Goal: Task Accomplishment & Management: Use online tool/utility

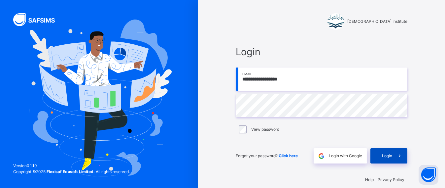
scroll to position [8, 0]
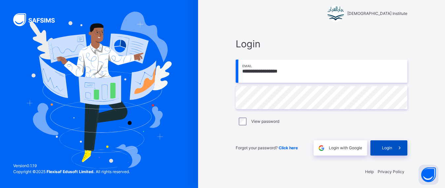
click at [399, 150] on span at bounding box center [399, 147] width 15 height 15
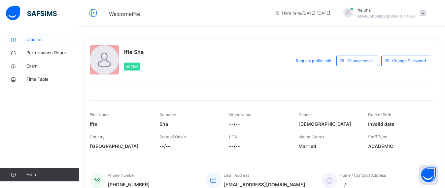
click at [29, 41] on span "Classes" at bounding box center [52, 39] width 53 height 7
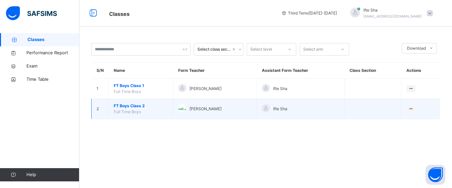
click at [125, 104] on span "FT Boys Class 2" at bounding box center [141, 106] width 54 height 6
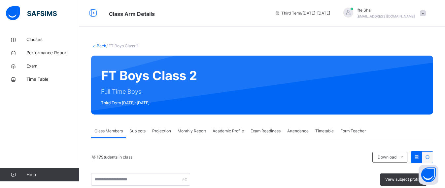
click at [169, 124] on div "Projection" at bounding box center [161, 130] width 25 height 13
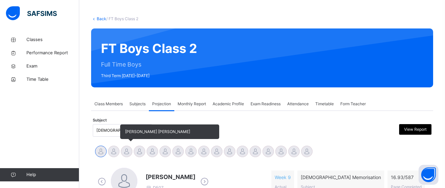
scroll to position [103, 0]
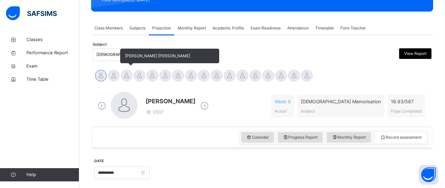
click at [127, 75] on div at bounding box center [127, 76] width 12 height 12
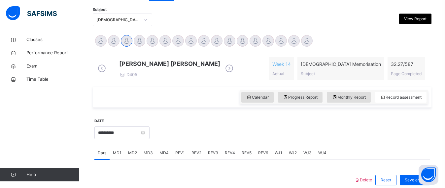
click at [186, 145] on div at bounding box center [290, 132] width 274 height 28
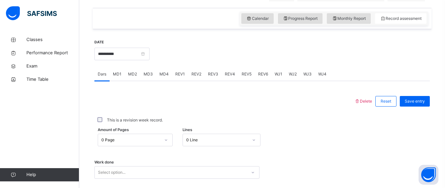
scroll to position [215, 0]
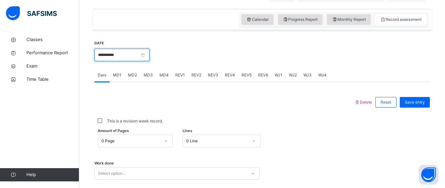
click at [118, 55] on input "**********" at bounding box center [121, 55] width 55 height 13
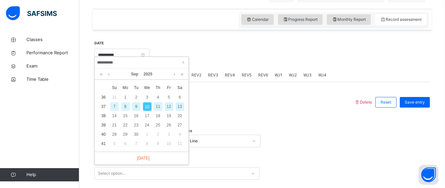
click at [134, 106] on div "9" at bounding box center [136, 106] width 9 height 9
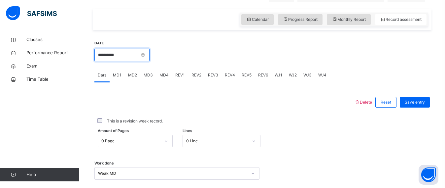
click at [130, 60] on input "**********" at bounding box center [121, 55] width 55 height 13
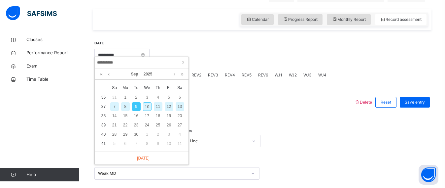
click at [211, 53] on div at bounding box center [290, 54] width 274 height 28
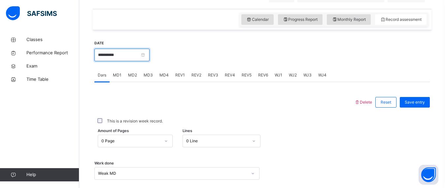
click at [125, 59] on input "**********" at bounding box center [121, 55] width 55 height 13
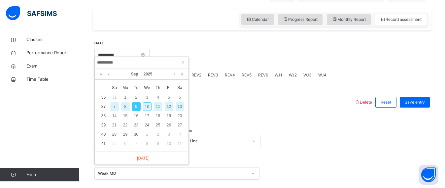
click at [115, 108] on div "7" at bounding box center [114, 106] width 9 height 9
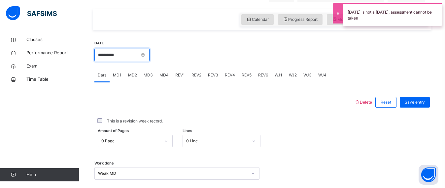
click at [131, 61] on input "**********" at bounding box center [121, 55] width 55 height 13
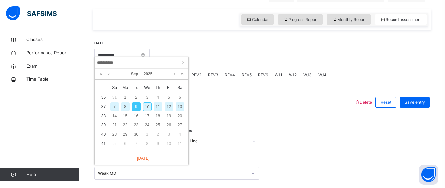
click at [124, 106] on div "8" at bounding box center [125, 106] width 9 height 9
type input "**********"
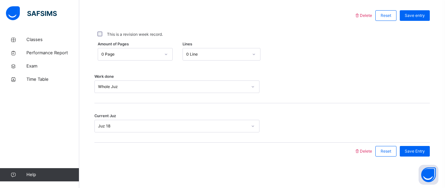
scroll to position [274, 0]
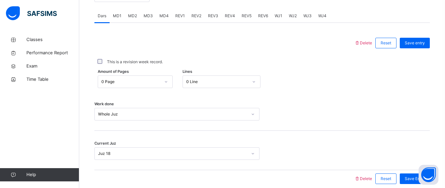
click at [122, 19] on div "MD1" at bounding box center [117, 15] width 15 height 13
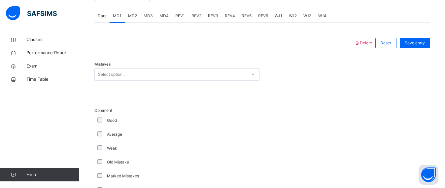
click at [134, 19] on span "MD2" at bounding box center [132, 16] width 9 height 6
click at [113, 22] on div "MD1" at bounding box center [117, 15] width 15 height 13
click at [126, 80] on div "Select option..." at bounding box center [171, 74] width 152 height 10
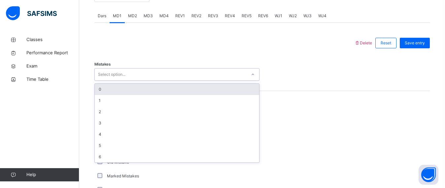
click at [126, 89] on div "0" at bounding box center [177, 89] width 165 height 11
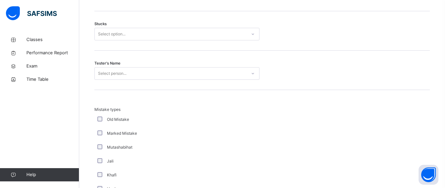
scroll to position [569, 0]
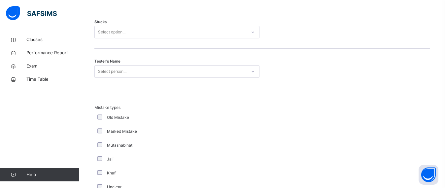
click at [111, 38] on div "Select option..." at bounding box center [176, 32] width 165 height 13
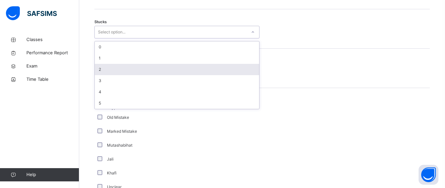
click at [117, 75] on div "2" at bounding box center [177, 69] width 165 height 11
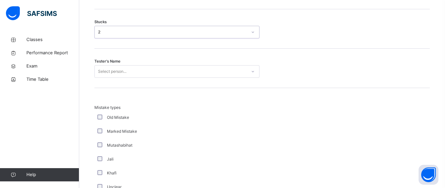
click at [118, 33] on div "2" at bounding box center [171, 32] width 152 height 10
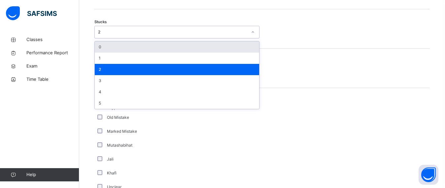
click at [120, 48] on div "0" at bounding box center [177, 46] width 165 height 11
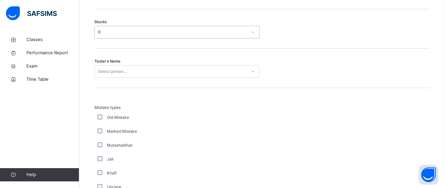
click at [122, 75] on div "Select person..." at bounding box center [112, 71] width 28 height 13
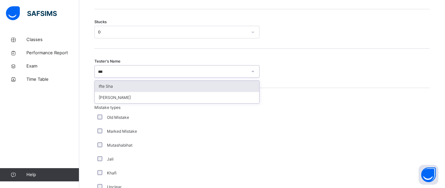
type input "****"
click at [125, 101] on div "[PERSON_NAME]" at bounding box center [177, 97] width 165 height 11
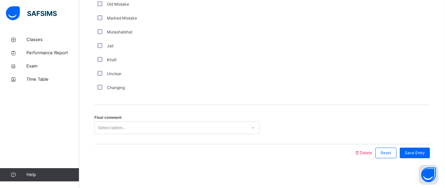
scroll to position [690, 0]
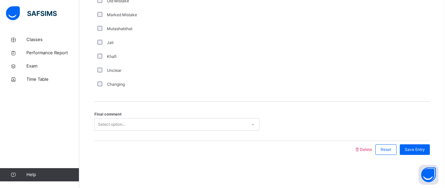
click at [126, 117] on div "Final comment Select option..." at bounding box center [262, 120] width 336 height 39
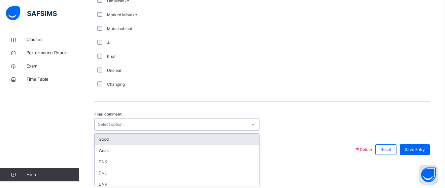
click at [127, 129] on div "Select option..." at bounding box center [171, 124] width 152 height 10
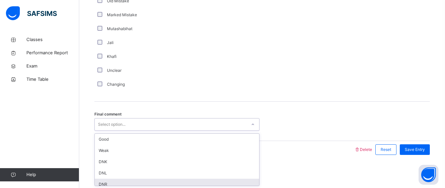
click at [128, 179] on div "DNR" at bounding box center [177, 183] width 165 height 11
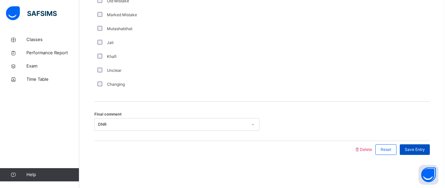
click at [421, 151] on span "Save Entry" at bounding box center [415, 149] width 20 height 6
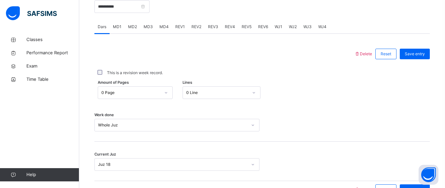
scroll to position [268, 0]
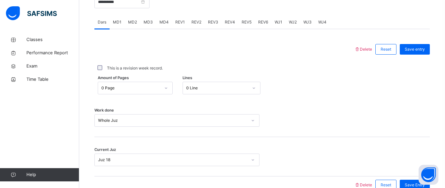
click at [151, 25] on span "MD3" at bounding box center [148, 22] width 9 height 6
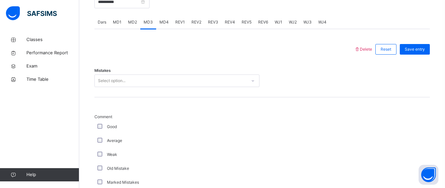
click at [119, 25] on span "MD1" at bounding box center [117, 22] width 9 height 6
click at [139, 84] on div "0" at bounding box center [172, 81] width 149 height 6
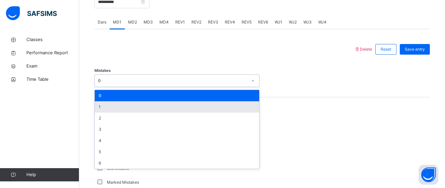
click at [133, 107] on div "1" at bounding box center [177, 106] width 165 height 11
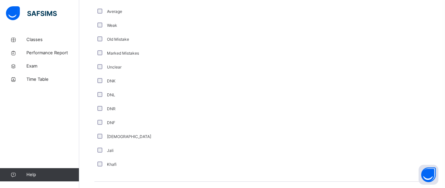
scroll to position [440, 0]
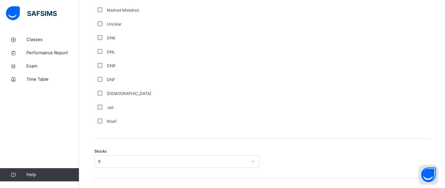
click at [144, 165] on div "0" at bounding box center [176, 161] width 165 height 13
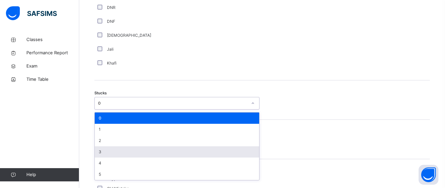
scroll to position [498, 0]
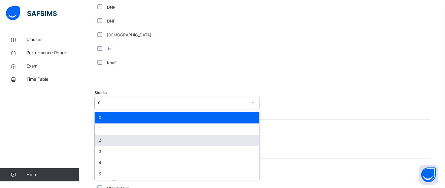
click at [132, 145] on div "2" at bounding box center [177, 139] width 165 height 11
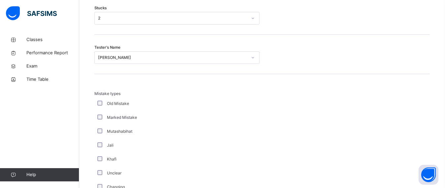
scroll to position [593, 0]
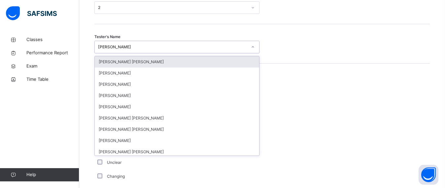
click at [129, 52] on div "[PERSON_NAME]" at bounding box center [171, 47] width 152 height 10
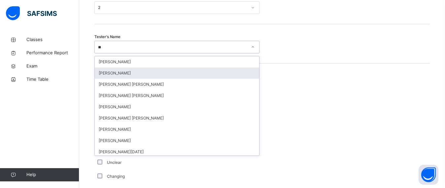
type input "*"
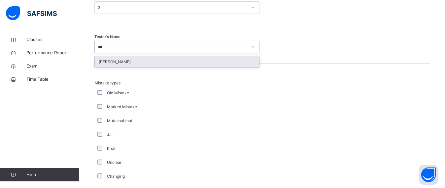
type input "****"
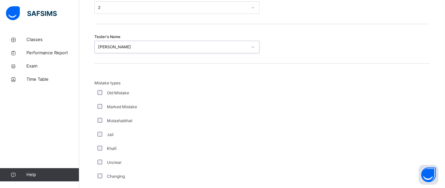
scroll to position [690, 0]
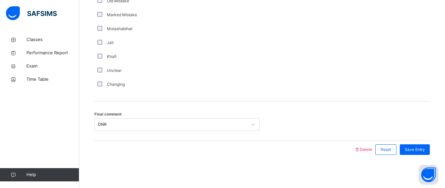
click at [154, 114] on div "Final comment DNR" at bounding box center [262, 120] width 336 height 39
click at [150, 128] on div "DNR" at bounding box center [171, 124] width 152 height 10
click at [151, 125] on div "DNR" at bounding box center [172, 124] width 149 height 6
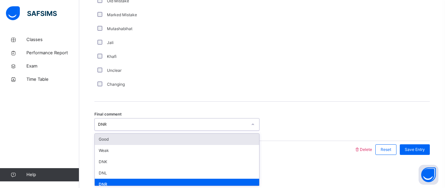
click at [152, 136] on div "Good" at bounding box center [177, 138] width 165 height 11
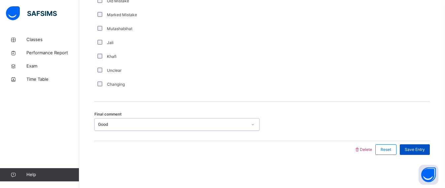
click at [428, 153] on div "Save Entry" at bounding box center [415, 149] width 30 height 11
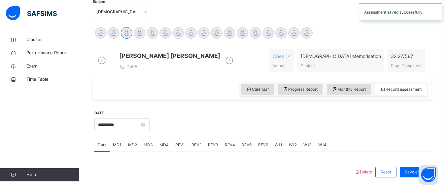
scroll to position [145, 0]
click at [122, 148] on div "MD1" at bounding box center [117, 144] width 15 height 13
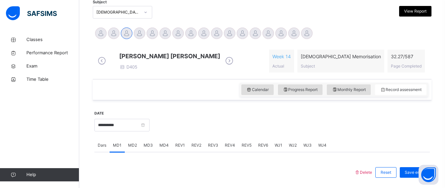
click at [132, 145] on div "MD2" at bounding box center [133, 144] width 16 height 13
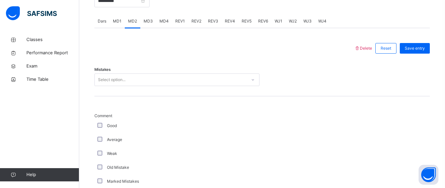
scroll to position [270, 0]
click at [137, 84] on div "Select option..." at bounding box center [171, 78] width 152 height 10
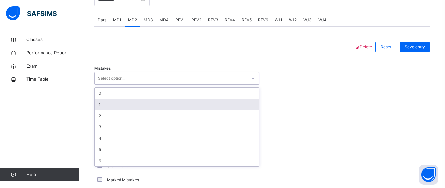
drag, startPoint x: 137, startPoint y: 102, endPoint x: 135, endPoint y: 107, distance: 5.3
click at [135, 107] on div "0 1 2 3 4 5 6" at bounding box center [177, 127] width 165 height 79
click at [135, 107] on div "1" at bounding box center [177, 104] width 165 height 11
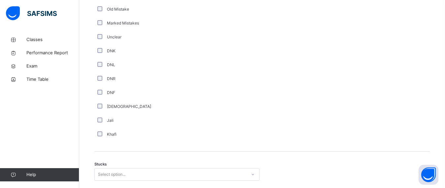
scroll to position [492, 0]
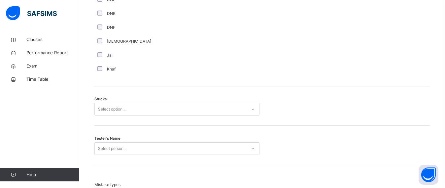
click at [150, 117] on div "Stucks Select option..." at bounding box center [262, 105] width 336 height 39
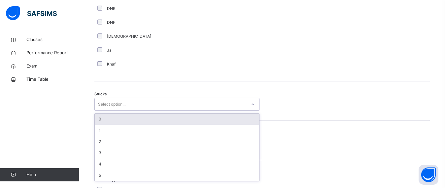
scroll to position [498, 0]
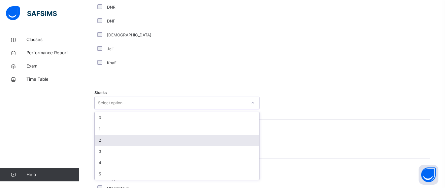
click at [148, 140] on div "2" at bounding box center [177, 139] width 165 height 11
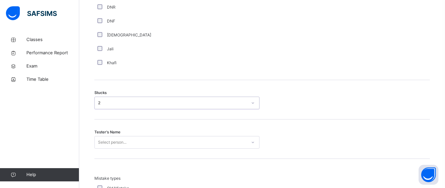
click at [135, 141] on div "Tester's Name Select person..." at bounding box center [262, 138] width 336 height 39
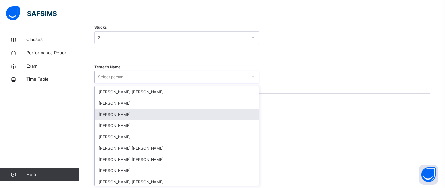
scroll to position [569, 0]
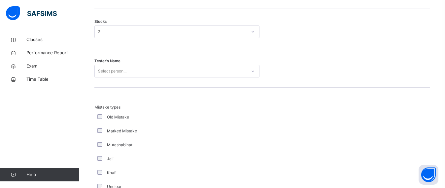
drag, startPoint x: 148, startPoint y: 113, endPoint x: 121, endPoint y: 72, distance: 48.9
click at [121, 72] on div "Select person..." at bounding box center [112, 71] width 28 height 13
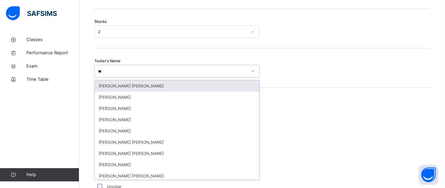
type input "****"
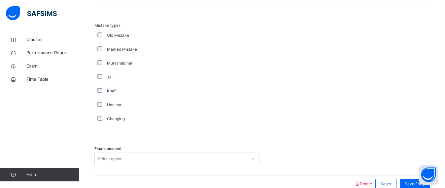
scroll to position [690, 0]
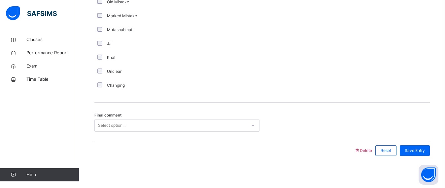
click at [107, 131] on div "Select option..." at bounding box center [176, 125] width 165 height 13
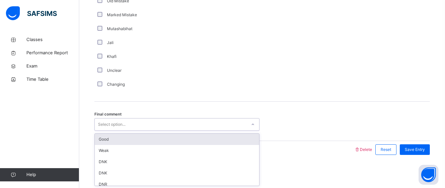
click at [121, 144] on div "Good" at bounding box center [177, 138] width 165 height 11
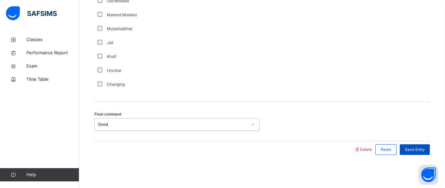
click at [430, 150] on div "Save Entry" at bounding box center [415, 149] width 30 height 11
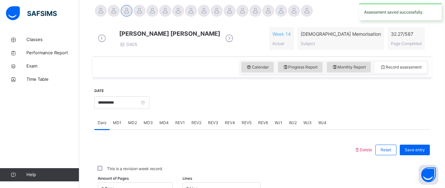
scroll to position [167, 0]
click at [147, 126] on span "MD3" at bounding box center [148, 123] width 9 height 6
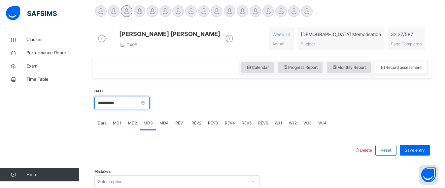
click at [140, 109] on input "**********" at bounding box center [121, 102] width 55 height 13
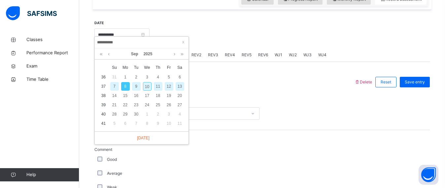
scroll to position [236, 0]
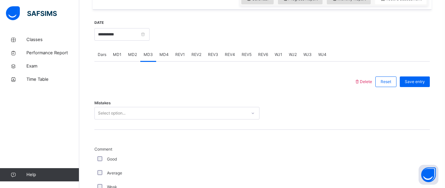
click at [164, 114] on div "Select option..." at bounding box center [176, 113] width 165 height 13
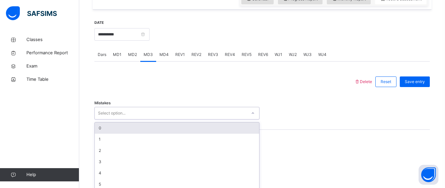
scroll to position [257, 0]
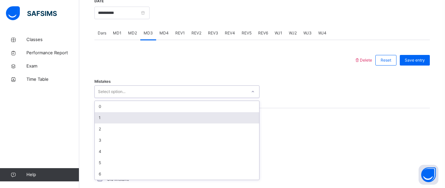
click at [159, 123] on div "1" at bounding box center [177, 117] width 165 height 11
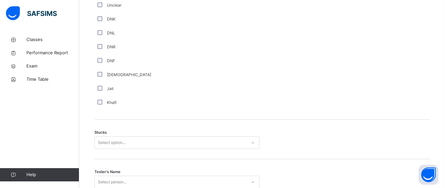
scroll to position [484, 0]
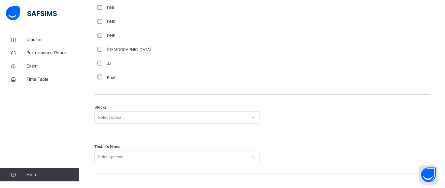
click at [113, 115] on div "Stucks Select option..." at bounding box center [262, 113] width 336 height 39
click at [116, 124] on div "Select option..." at bounding box center [176, 117] width 165 height 13
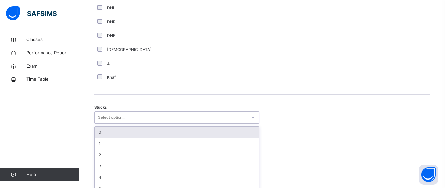
scroll to position [498, 0]
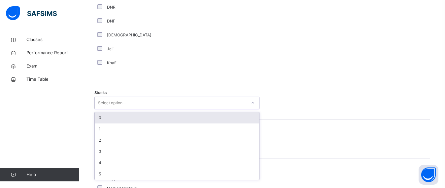
click at [116, 123] on div "0" at bounding box center [177, 117] width 165 height 11
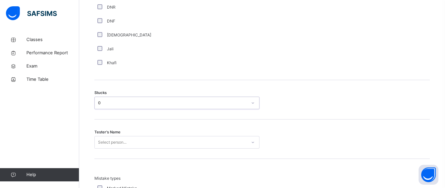
click at [119, 144] on div "Select person..." at bounding box center [176, 142] width 165 height 13
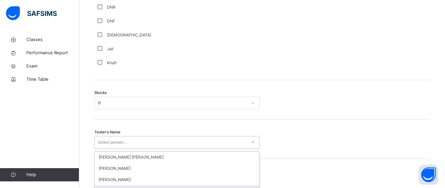
scroll to position [569, 0]
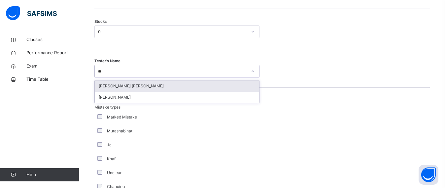
type input "**"
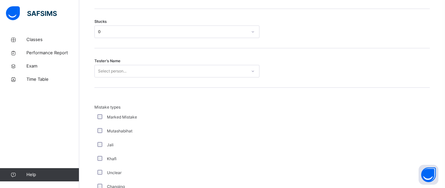
click at [119, 144] on div "Jali" at bounding box center [176, 145] width 165 height 14
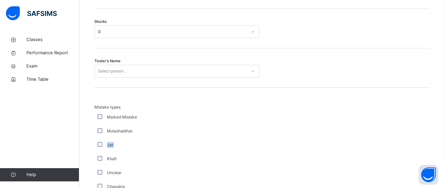
click at [119, 144] on div "Jali" at bounding box center [176, 145] width 165 height 14
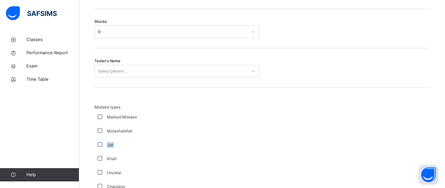
click at [119, 144] on div "Jali" at bounding box center [176, 145] width 165 height 14
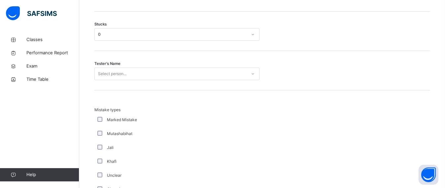
click at [150, 74] on div "Select person..." at bounding box center [171, 74] width 152 height 10
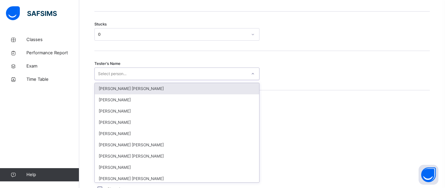
scroll to position [569, 0]
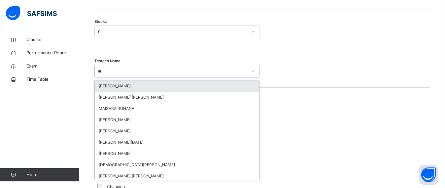
type input "***"
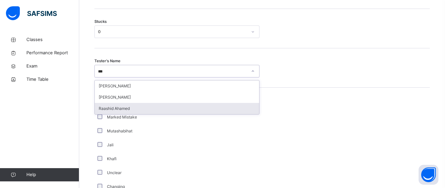
click at [133, 114] on div "Raashid Ahamed" at bounding box center [177, 108] width 165 height 11
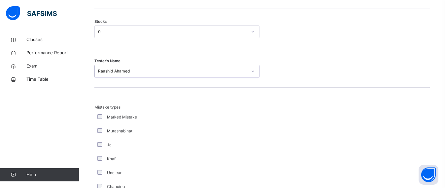
click at [135, 37] on div "0" at bounding box center [171, 32] width 152 height 10
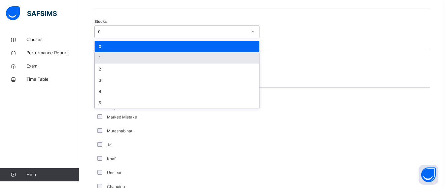
click at [133, 63] on div "1" at bounding box center [177, 57] width 165 height 11
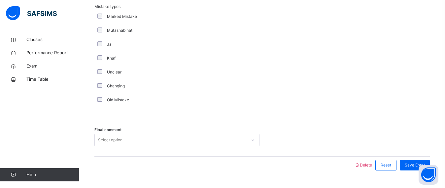
scroll to position [690, 0]
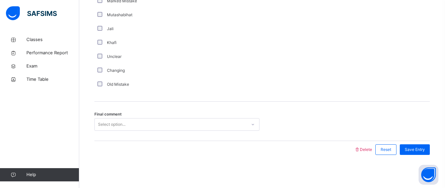
click at [143, 127] on div "Select option..." at bounding box center [171, 124] width 152 height 10
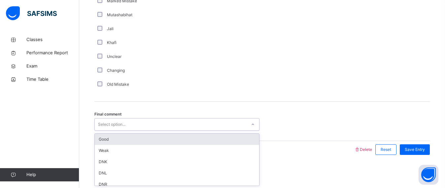
click at [139, 135] on div "Good" at bounding box center [177, 138] width 165 height 11
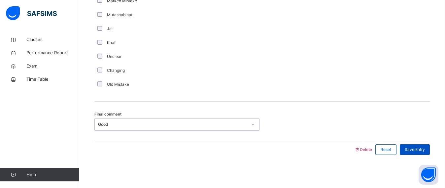
click at [409, 147] on div "Save Entry" at bounding box center [415, 149] width 30 height 11
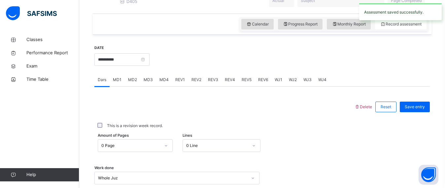
scroll to position [205, 0]
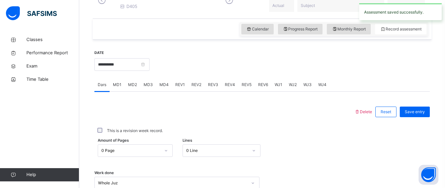
click at [132, 86] on div "MD2" at bounding box center [133, 84] width 16 height 13
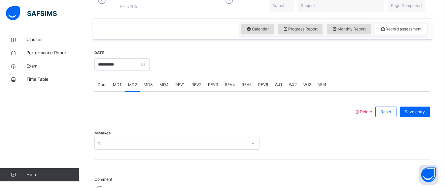
click at [155, 88] on div "MD3" at bounding box center [148, 84] width 16 height 13
click at [164, 88] on span "MD4" at bounding box center [164, 85] width 9 height 6
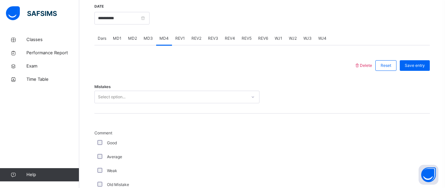
scroll to position [269, 0]
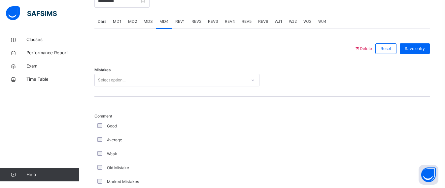
click at [154, 82] on div "Select option..." at bounding box center [171, 80] width 152 height 10
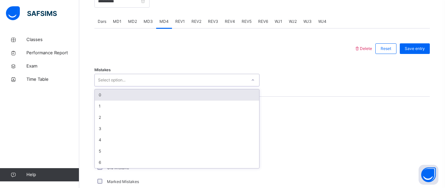
click at [143, 100] on div "0" at bounding box center [177, 94] width 165 height 11
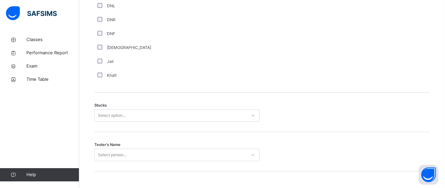
click at [137, 118] on div "Select option..." at bounding box center [176, 115] width 165 height 13
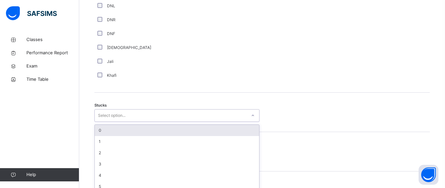
scroll to position [498, 0]
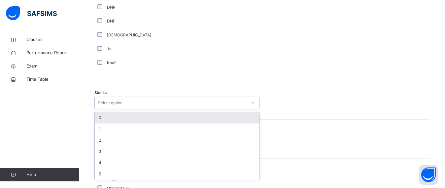
click at [137, 118] on div "0" at bounding box center [177, 117] width 165 height 11
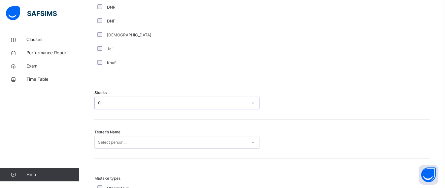
click at [127, 147] on div "Select person..." at bounding box center [176, 142] width 165 height 13
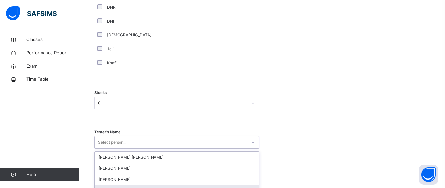
scroll to position [569, 0]
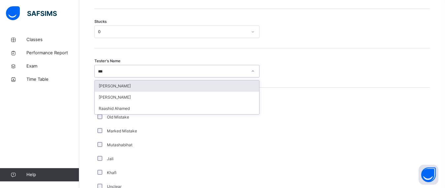
type input "****"
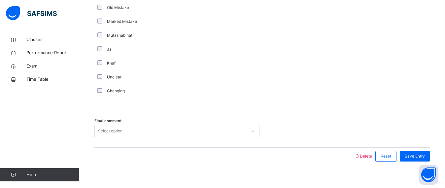
scroll to position [690, 0]
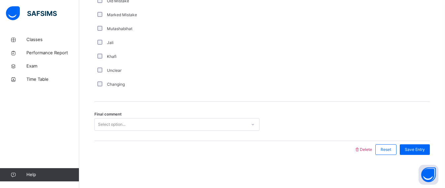
click at [200, 129] on div "Select option..." at bounding box center [176, 124] width 165 height 13
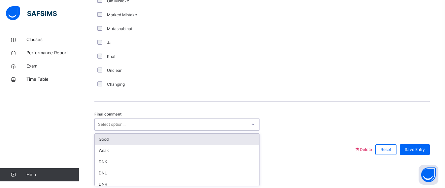
click at [181, 139] on div "Good" at bounding box center [177, 138] width 165 height 11
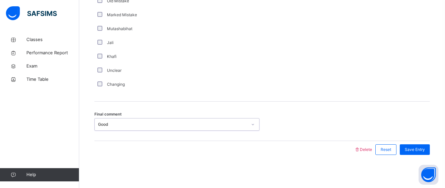
click at [168, 124] on div "Good" at bounding box center [172, 124] width 149 height 6
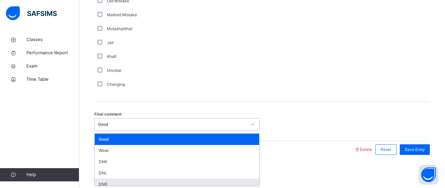
click at [152, 180] on div "DNR" at bounding box center [177, 183] width 165 height 11
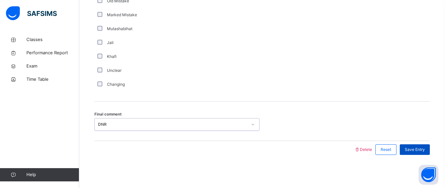
click at [424, 151] on span "Save Entry" at bounding box center [415, 149] width 20 height 6
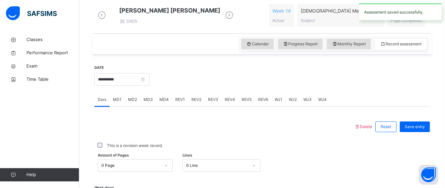
scroll to position [191, 0]
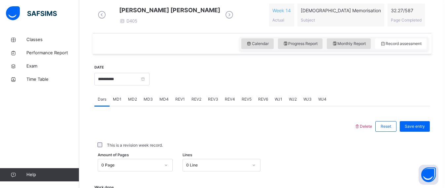
click at [175, 106] on div "REV1" at bounding box center [180, 99] width 16 height 13
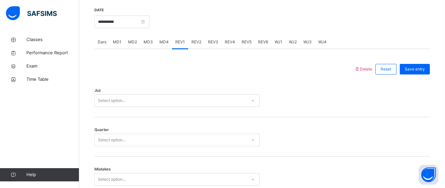
scroll to position [231, 0]
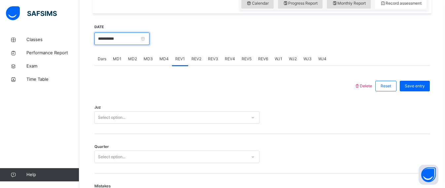
click at [149, 42] on input "**********" at bounding box center [121, 38] width 55 height 13
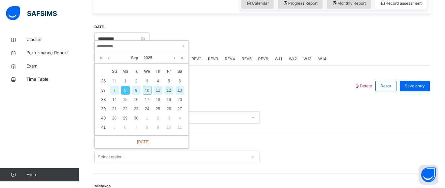
click at [138, 90] on div "9" at bounding box center [136, 90] width 9 height 9
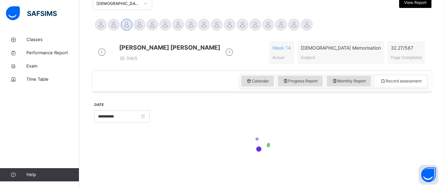
type input "**********"
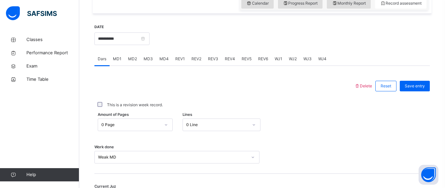
click at [115, 59] on div "MD1" at bounding box center [117, 58] width 15 height 13
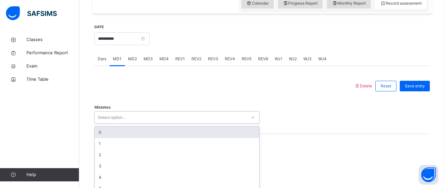
click at [119, 124] on div "option 0 focused, 1 of 7. 7 results available. Use Up and Down to choose option…" at bounding box center [176, 117] width 165 height 13
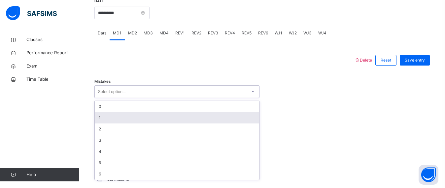
click at [119, 123] on div "1" at bounding box center [177, 117] width 165 height 11
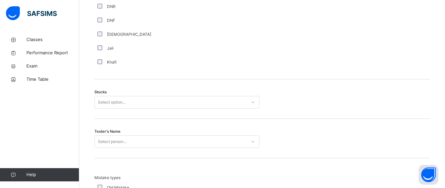
scroll to position [505, 0]
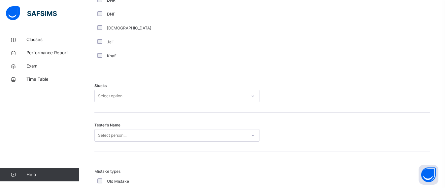
click at [120, 99] on div "Select option..." at bounding box center [111, 96] width 27 height 13
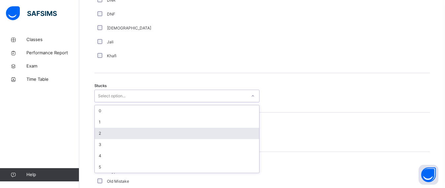
click at [123, 134] on div "2" at bounding box center [177, 133] width 165 height 11
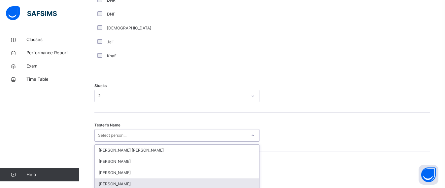
scroll to position [569, 0]
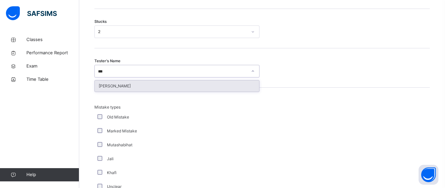
type input "****"
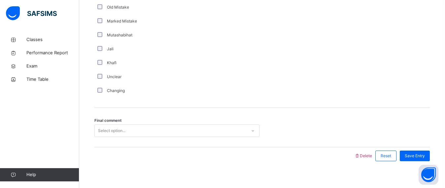
scroll to position [690, 0]
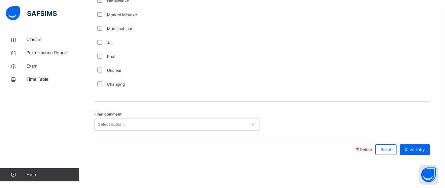
click at [117, 122] on div "Select option..." at bounding box center [111, 124] width 27 height 13
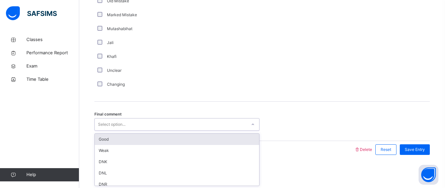
click at [117, 136] on div "Good" at bounding box center [177, 138] width 165 height 11
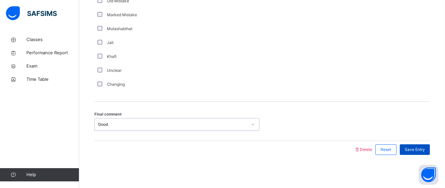
click at [421, 147] on span "Save Entry" at bounding box center [415, 149] width 20 height 6
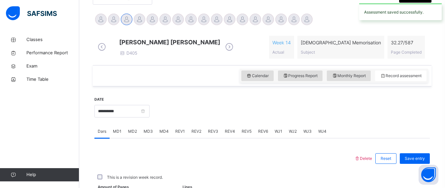
scroll to position [173, 0]
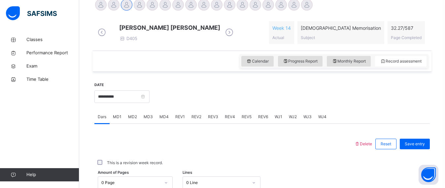
click at [137, 122] on div "MD2" at bounding box center [133, 116] width 16 height 13
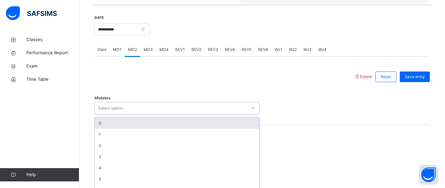
click at [114, 114] on div "option 0 focused, 1 of 7. 7 results available. Use Up and Down to choose option…" at bounding box center [176, 108] width 165 height 13
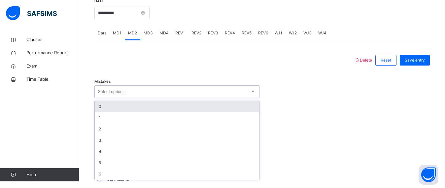
type input "*"
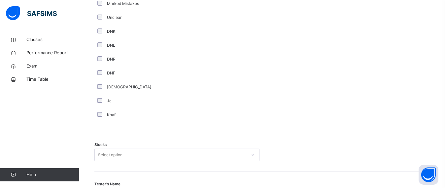
scroll to position [463, 0]
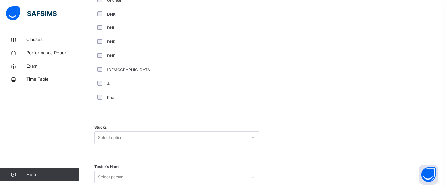
click at [113, 134] on div "Stucks Select option..." at bounding box center [262, 134] width 336 height 39
click at [115, 140] on div "Select option..." at bounding box center [176, 137] width 165 height 13
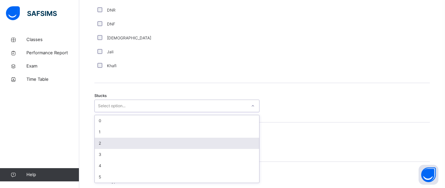
scroll to position [498, 0]
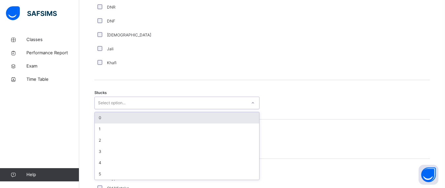
click at [125, 123] on div "0" at bounding box center [177, 117] width 165 height 11
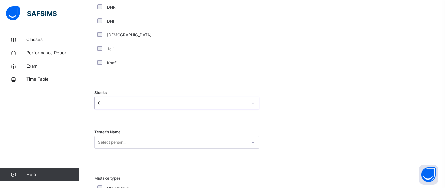
click at [125, 141] on div "Select person..." at bounding box center [176, 142] width 165 height 13
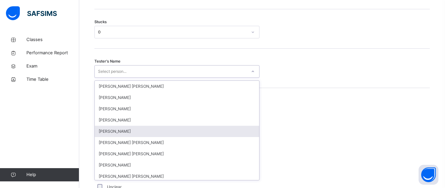
scroll to position [569, 0]
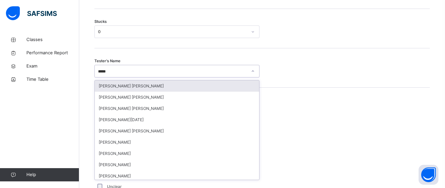
type input "******"
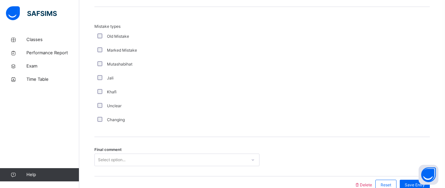
scroll to position [690, 0]
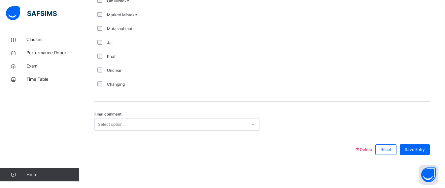
click at [153, 118] on div "Select option..." at bounding box center [176, 124] width 165 height 13
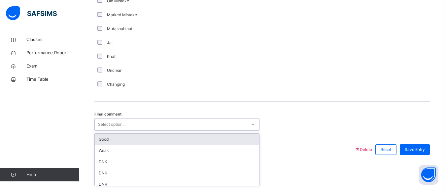
click at [156, 138] on div "Good" at bounding box center [177, 138] width 165 height 11
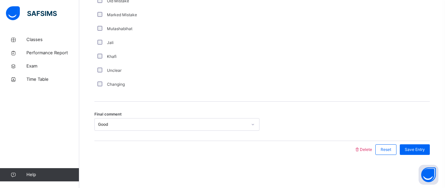
click at [429, 143] on div "Save Entry" at bounding box center [413, 149] width 33 height 17
click at [425, 150] on span "Save Entry" at bounding box center [415, 149] width 20 height 6
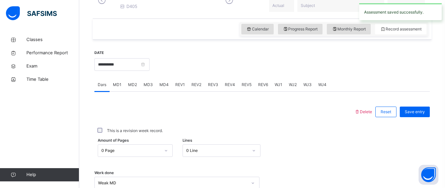
scroll to position [229, 0]
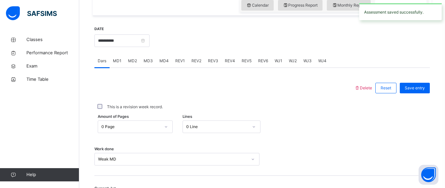
click at [152, 64] on span "MD3" at bounding box center [148, 61] width 9 height 6
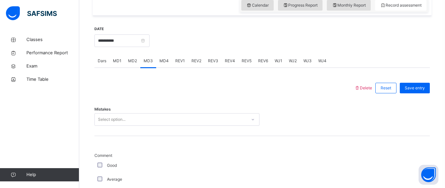
click at [158, 126] on div "Select option..." at bounding box center [176, 119] width 165 height 13
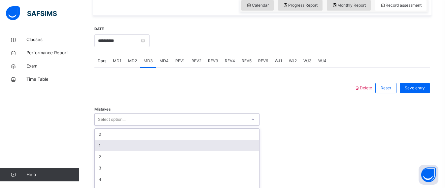
scroll to position [257, 0]
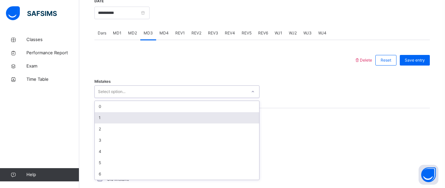
click at [154, 120] on div "1" at bounding box center [177, 117] width 165 height 11
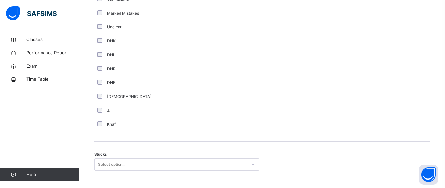
scroll to position [438, 0]
click at [138, 162] on div "option 1 focused, 2 of 6. 6 results available. Use Up and Down to choose option…" at bounding box center [176, 162] width 165 height 13
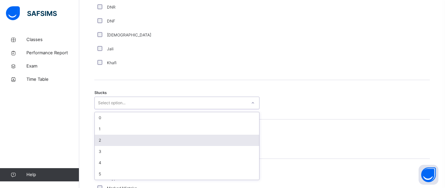
click at [139, 141] on div "2" at bounding box center [177, 139] width 165 height 11
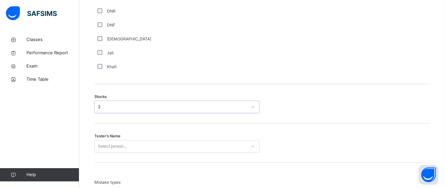
click at [128, 147] on div "Select person..." at bounding box center [176, 146] width 165 height 13
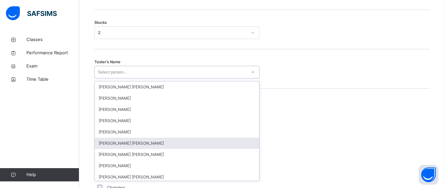
scroll to position [569, 0]
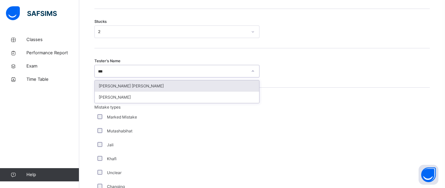
type input "****"
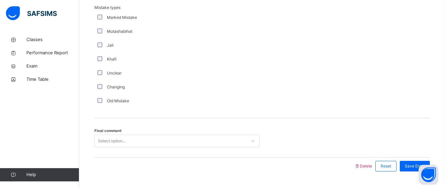
scroll to position [690, 0]
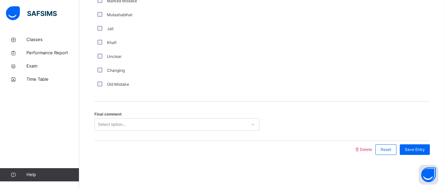
click at [137, 126] on div "Select option..." at bounding box center [171, 124] width 152 height 10
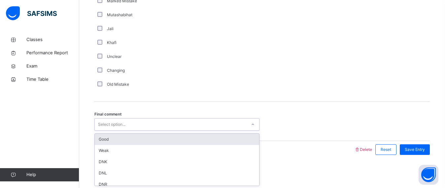
click at [141, 134] on div "Good" at bounding box center [177, 138] width 165 height 11
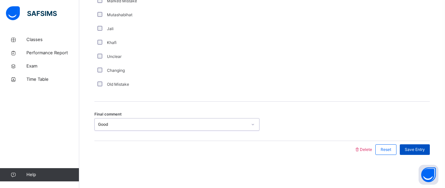
click at [430, 150] on div "Save Entry" at bounding box center [415, 149] width 30 height 11
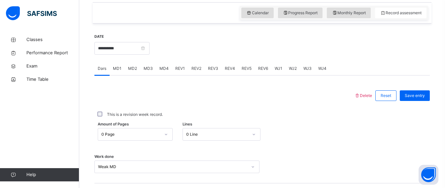
scroll to position [201, 0]
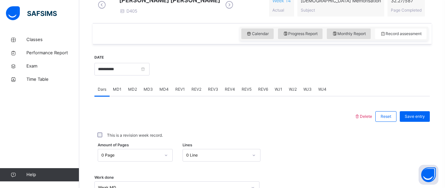
click at [163, 92] on span "MD4" at bounding box center [164, 89] width 9 height 6
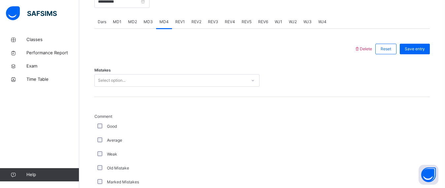
scroll to position [269, 0]
click at [129, 81] on div "Select option..." at bounding box center [171, 80] width 152 height 10
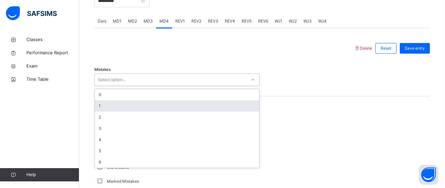
click at [135, 106] on div "1" at bounding box center [177, 105] width 165 height 11
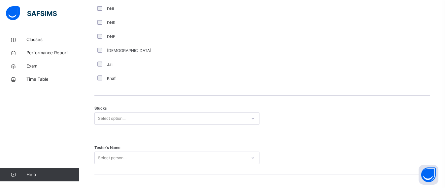
click at [130, 125] on div "Select option..." at bounding box center [176, 118] width 165 height 13
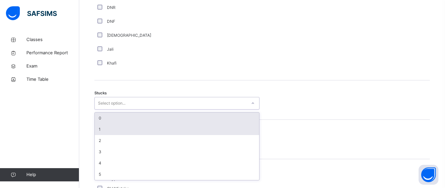
scroll to position [498, 0]
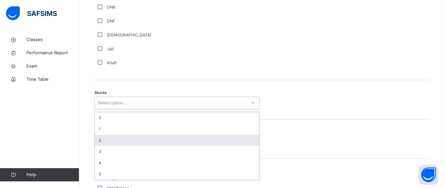
click at [130, 146] on div "2" at bounding box center [177, 139] width 165 height 11
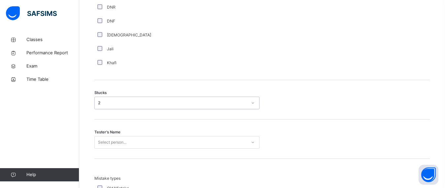
click at [130, 147] on div "Select person..." at bounding box center [176, 142] width 165 height 13
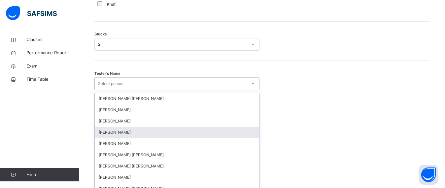
scroll to position [569, 0]
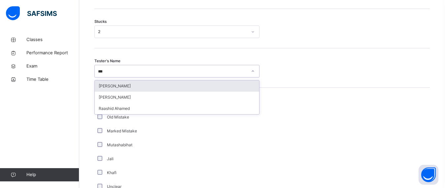
type input "****"
type input "*"
type input "****"
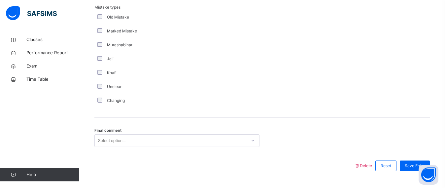
scroll to position [690, 0]
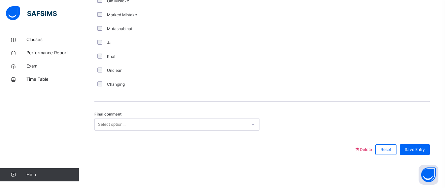
click at [115, 125] on div "Select option..." at bounding box center [111, 124] width 27 height 13
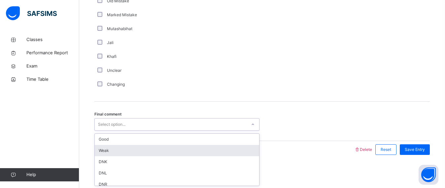
click at [122, 148] on div "Weak" at bounding box center [177, 150] width 165 height 11
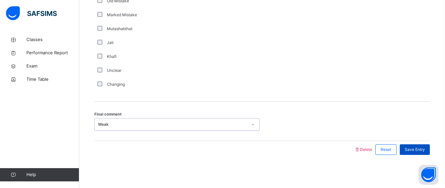
click at [430, 147] on div "Save Entry" at bounding box center [415, 149] width 30 height 11
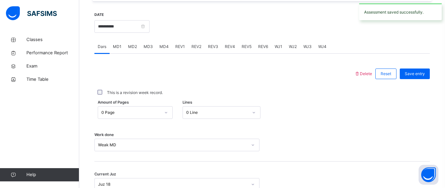
scroll to position [241, 0]
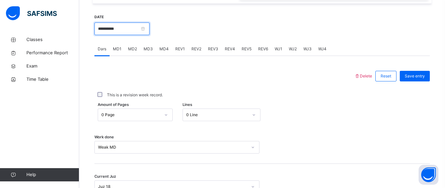
click at [115, 35] on input "**********" at bounding box center [121, 28] width 55 height 13
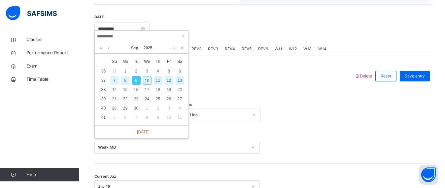
click at [149, 81] on div "10" at bounding box center [147, 80] width 9 height 9
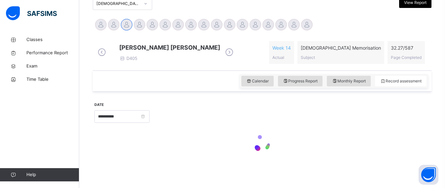
type input "**********"
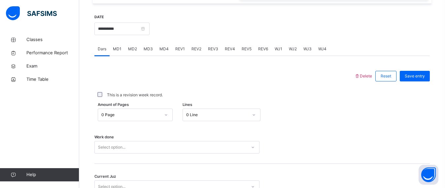
click at [121, 52] on span "MD1" at bounding box center [117, 49] width 9 height 6
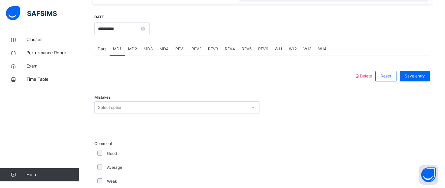
click at [116, 114] on div "Select option..." at bounding box center [176, 107] width 165 height 13
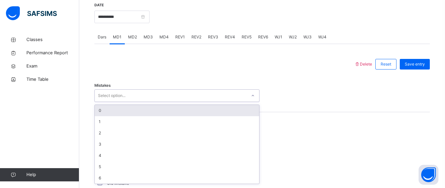
scroll to position [257, 0]
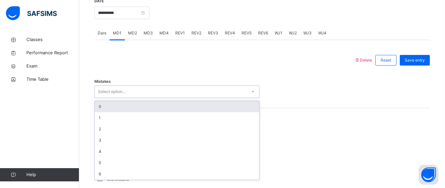
click at [116, 112] on div "0" at bounding box center [177, 106] width 165 height 11
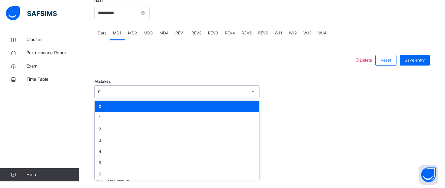
click at [116, 98] on div "0" at bounding box center [176, 91] width 165 height 13
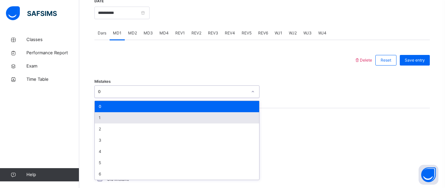
click at [119, 123] on div "1" at bounding box center [177, 117] width 165 height 11
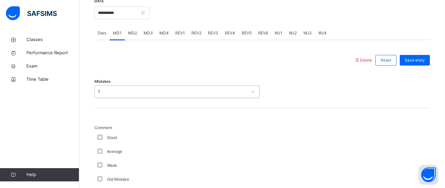
scroll to position [532, 0]
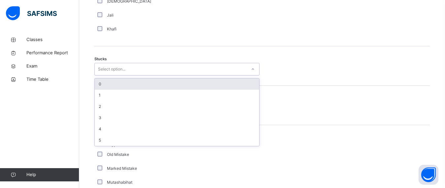
click at [113, 75] on div "Select option..." at bounding box center [111, 69] width 27 height 13
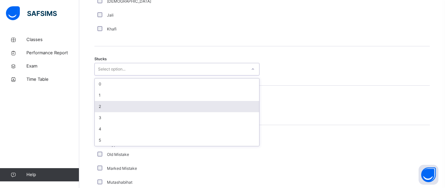
click at [119, 108] on div "2" at bounding box center [177, 106] width 165 height 11
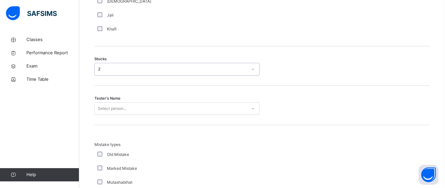
click at [119, 115] on div "Select person..." at bounding box center [176, 108] width 165 height 13
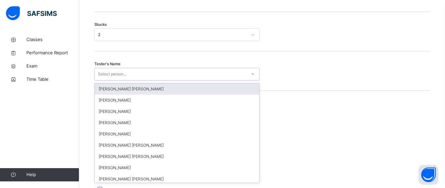
scroll to position [569, 0]
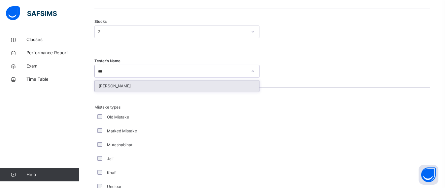
type input "****"
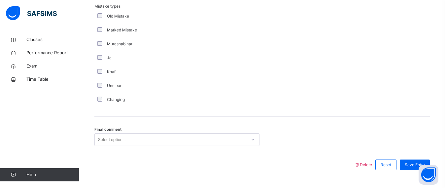
scroll to position [690, 0]
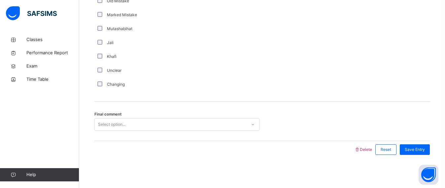
click at [122, 124] on div "Select option..." at bounding box center [111, 124] width 27 height 13
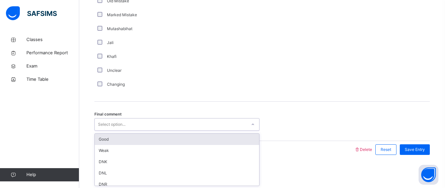
click at [130, 132] on div "Final comment option Good focused, 1 of 6. 6 results available. Use Up and Down…" at bounding box center [262, 120] width 336 height 39
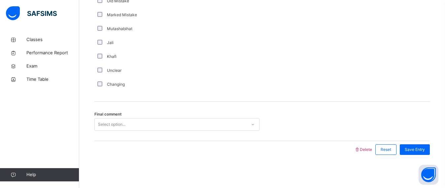
click at [138, 124] on div "Select option..." at bounding box center [171, 124] width 152 height 10
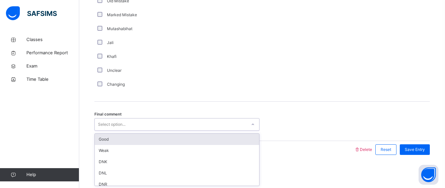
click at [140, 140] on div "Good" at bounding box center [177, 138] width 165 height 11
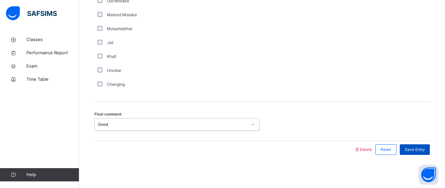
click at [430, 145] on div "Save Entry" at bounding box center [415, 149] width 30 height 11
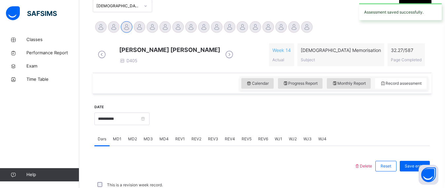
scroll to position [150, 0]
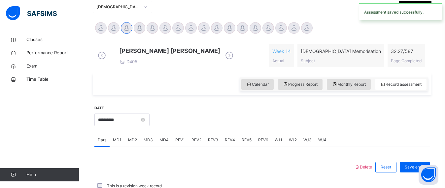
click at [130, 143] on span "MD2" at bounding box center [132, 140] width 9 height 6
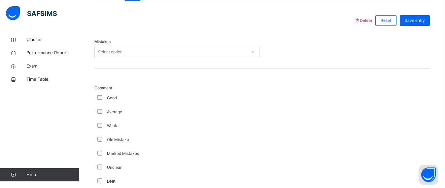
scroll to position [258, 0]
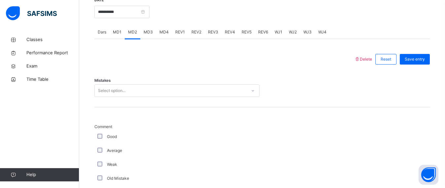
click at [115, 97] on div "Select option..." at bounding box center [111, 90] width 27 height 13
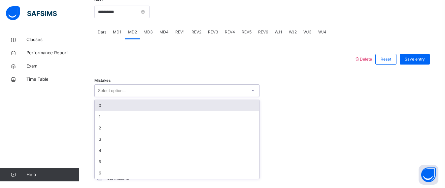
type input "*"
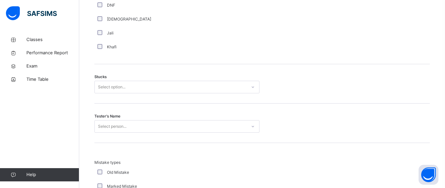
scroll to position [518, 0]
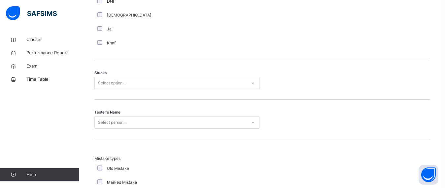
click at [116, 89] on div "Select option..." at bounding box center [111, 83] width 27 height 13
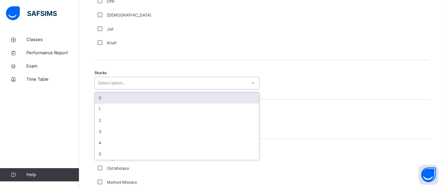
type input "*"
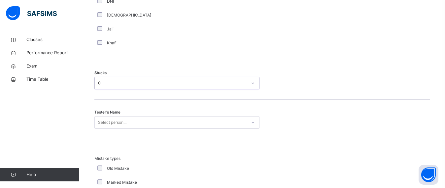
click at [112, 127] on div "Select person..." at bounding box center [176, 122] width 165 height 13
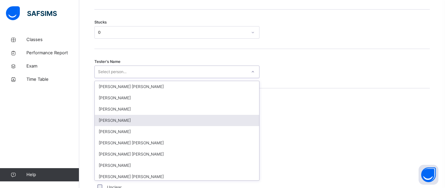
scroll to position [569, 0]
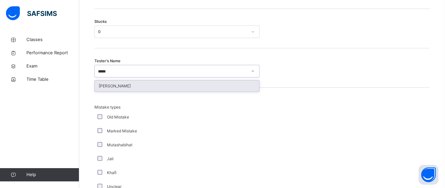
type input "******"
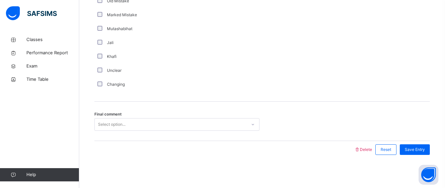
scroll to position [690, 0]
click at [114, 123] on div "Select option..." at bounding box center [111, 124] width 27 height 13
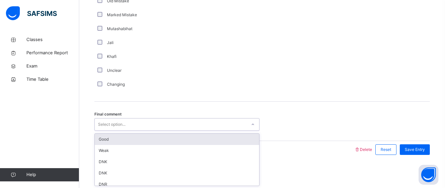
click at [121, 142] on div "Good" at bounding box center [177, 138] width 165 height 11
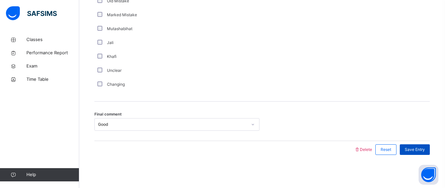
click at [425, 149] on span "Save Entry" at bounding box center [415, 149] width 20 height 6
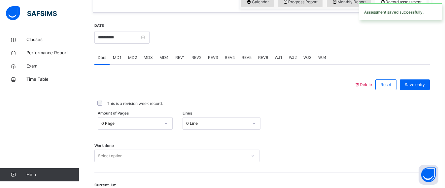
scroll to position [211, 0]
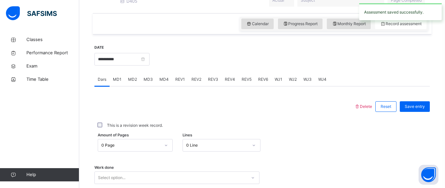
click at [149, 82] on span "MD3" at bounding box center [148, 79] width 9 height 6
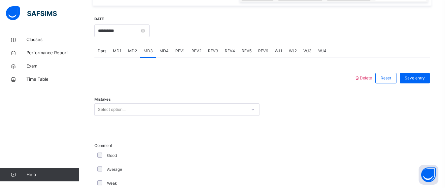
click at [129, 116] on div "Select option..." at bounding box center [176, 109] width 165 height 13
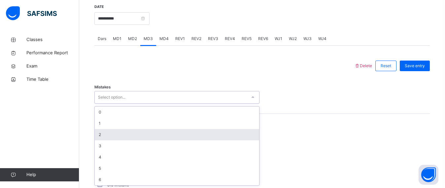
scroll to position [257, 0]
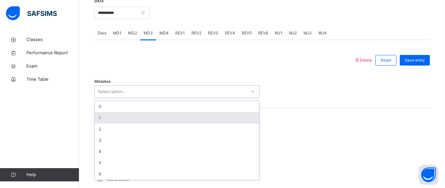
click at [132, 119] on div "1" at bounding box center [177, 117] width 165 height 11
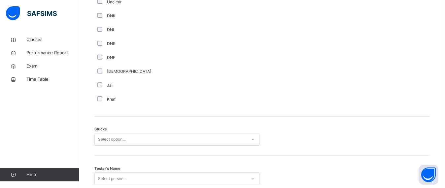
click at [130, 140] on div "Select option..." at bounding box center [176, 139] width 165 height 13
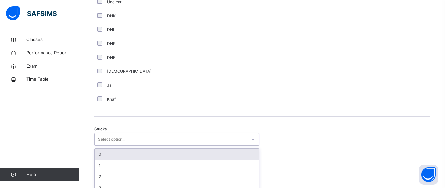
scroll to position [498, 0]
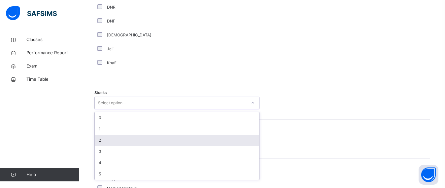
click at [130, 142] on div "2" at bounding box center [177, 139] width 165 height 11
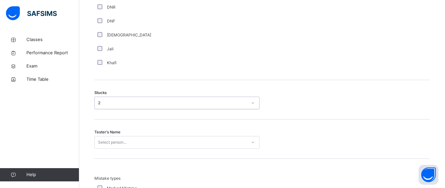
click at [129, 146] on div "Select person..." at bounding box center [176, 142] width 165 height 13
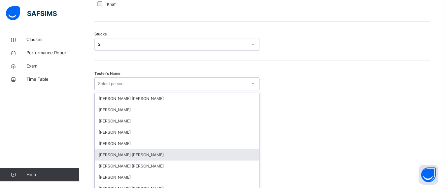
scroll to position [569, 0]
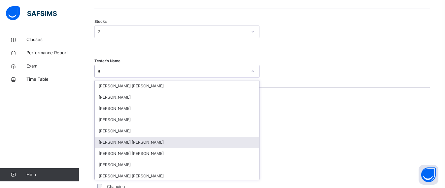
type input "**"
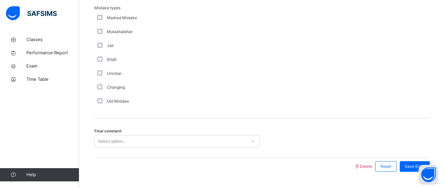
scroll to position [690, 0]
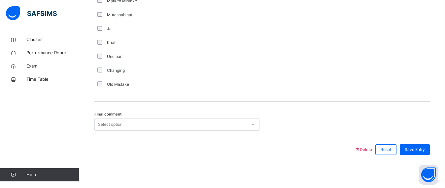
click at [126, 125] on div "Select option..." at bounding box center [111, 124] width 27 height 13
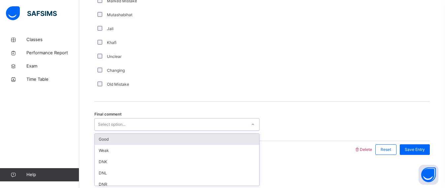
click at [129, 137] on div "Good" at bounding box center [177, 138] width 165 height 11
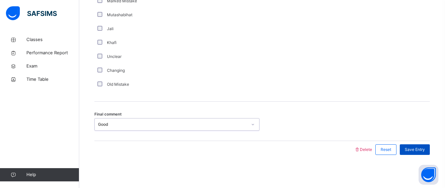
click at [413, 145] on div "Save Entry" at bounding box center [415, 149] width 30 height 11
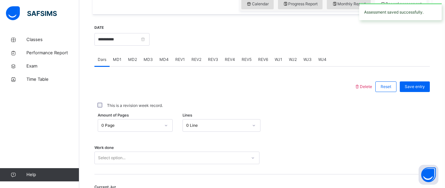
scroll to position [222, 0]
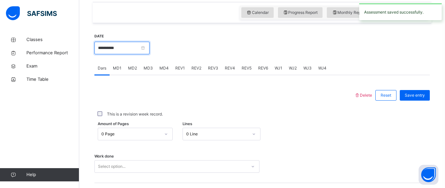
click at [125, 50] on input "**********" at bounding box center [121, 48] width 55 height 13
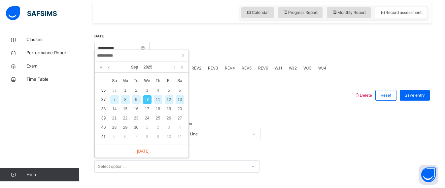
click at [241, 113] on div "This is a revision week record." at bounding box center [262, 114] width 336 height 14
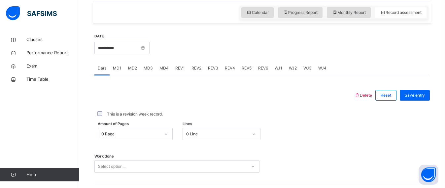
click at [162, 71] on span "MD4" at bounding box center [164, 68] width 9 height 6
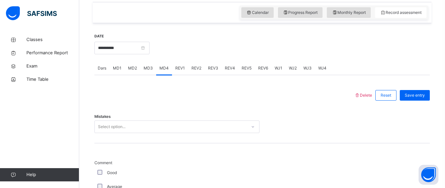
click at [126, 124] on div "Mistakes Select option..." at bounding box center [262, 123] width 336 height 39
click at [120, 132] on div "Select option..." at bounding box center [176, 126] width 165 height 13
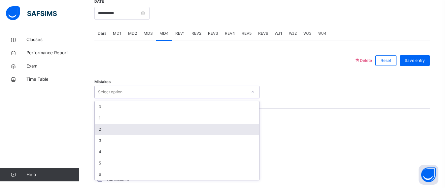
scroll to position [257, 0]
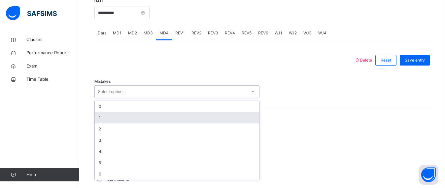
click at [123, 123] on div "1" at bounding box center [177, 117] width 165 height 11
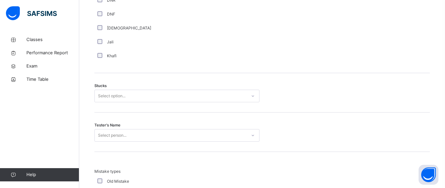
scroll to position [545, 0]
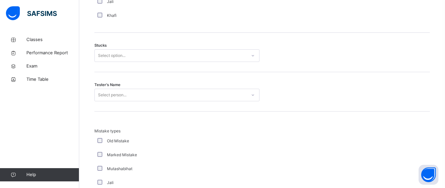
click at [131, 59] on div "Select option..." at bounding box center [171, 56] width 152 height 10
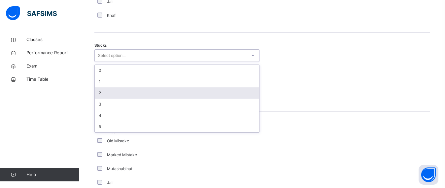
click at [130, 93] on div "2" at bounding box center [177, 92] width 165 height 11
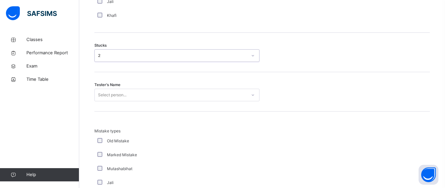
click at [129, 98] on div "Select person..." at bounding box center [171, 95] width 152 height 10
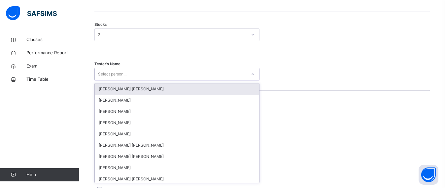
scroll to position [569, 0]
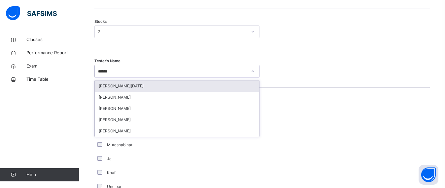
type input "*******"
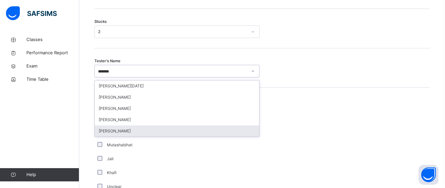
click at [128, 133] on div "[PERSON_NAME]" at bounding box center [177, 130] width 165 height 11
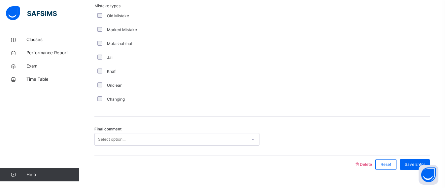
scroll to position [690, 0]
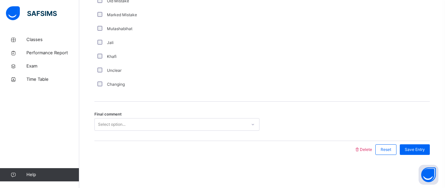
click at [120, 124] on div "Select option..." at bounding box center [111, 124] width 27 height 13
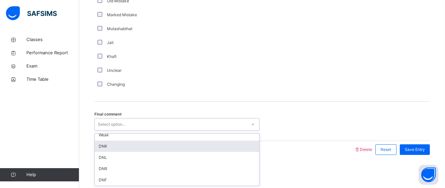
scroll to position [0, 0]
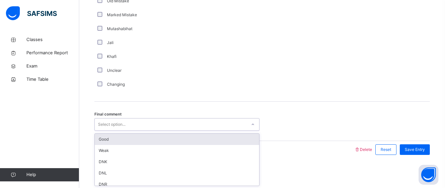
click at [170, 132] on div "Final comment option Good focused, 1 of 6. 6 results available. Use Up and Down…" at bounding box center [262, 120] width 336 height 39
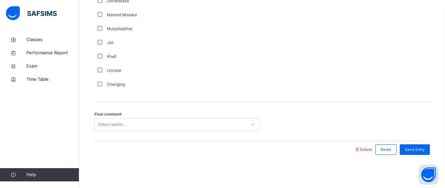
click at [224, 117] on div "Final comment Select option..." at bounding box center [262, 120] width 336 height 39
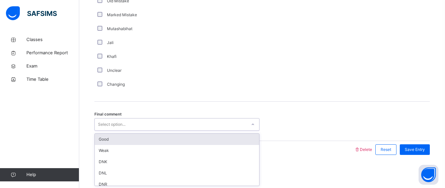
click at [219, 125] on div "Select option..." at bounding box center [171, 124] width 152 height 10
click at [211, 134] on div "Good" at bounding box center [177, 138] width 165 height 11
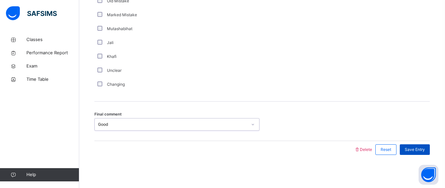
click at [430, 145] on div "Save Entry" at bounding box center [415, 149] width 30 height 11
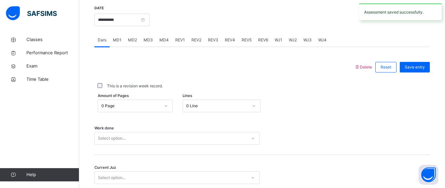
scroll to position [251, 0]
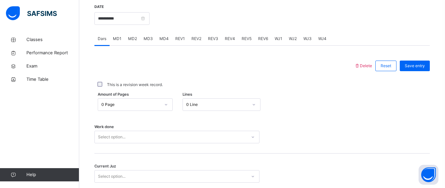
click at [161, 42] on span "MD4" at bounding box center [164, 39] width 9 height 6
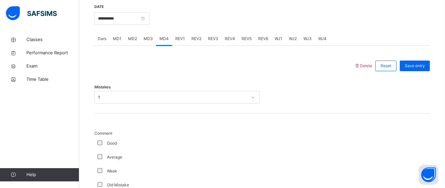
click at [178, 45] on div "REV1" at bounding box center [180, 38] width 16 height 13
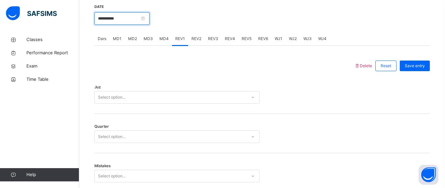
click at [117, 21] on input "**********" at bounding box center [121, 18] width 55 height 13
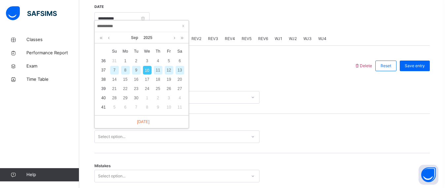
click at [215, 13] on div at bounding box center [290, 18] width 274 height 28
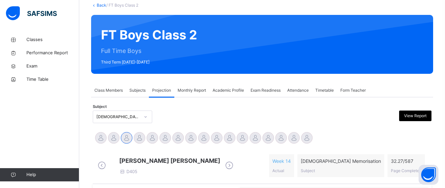
scroll to position [41, 0]
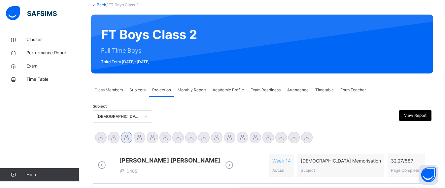
click at [200, 88] on span "Monthly Report" at bounding box center [192, 90] width 28 height 6
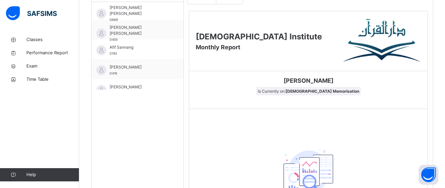
scroll to position [0, 0]
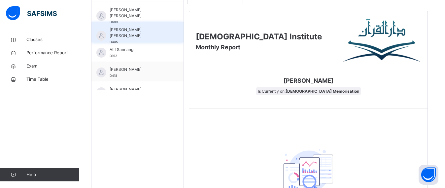
click at [124, 36] on span "[PERSON_NAME] [PERSON_NAME]" at bounding box center [139, 33] width 59 height 12
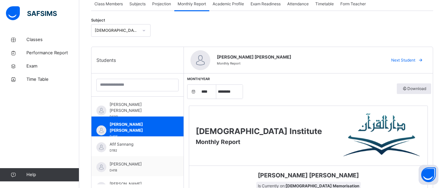
scroll to position [114, 0]
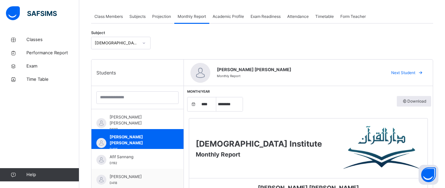
click at [153, 14] on span "Projection" at bounding box center [161, 17] width 19 height 6
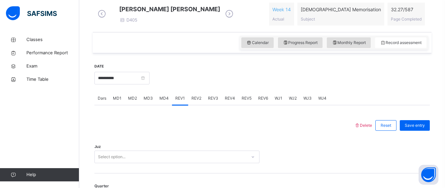
scroll to position [209, 0]
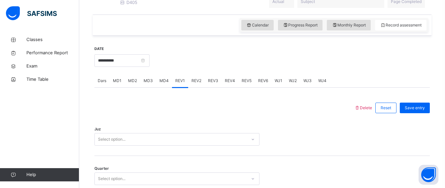
click at [276, 74] on div at bounding box center [290, 60] width 274 height 28
drag, startPoint x: 276, startPoint y: 77, endPoint x: 245, endPoint y: 75, distance: 30.8
click at [245, 74] on div at bounding box center [290, 60] width 274 height 28
